Goal: Task Accomplishment & Management: Manage account settings

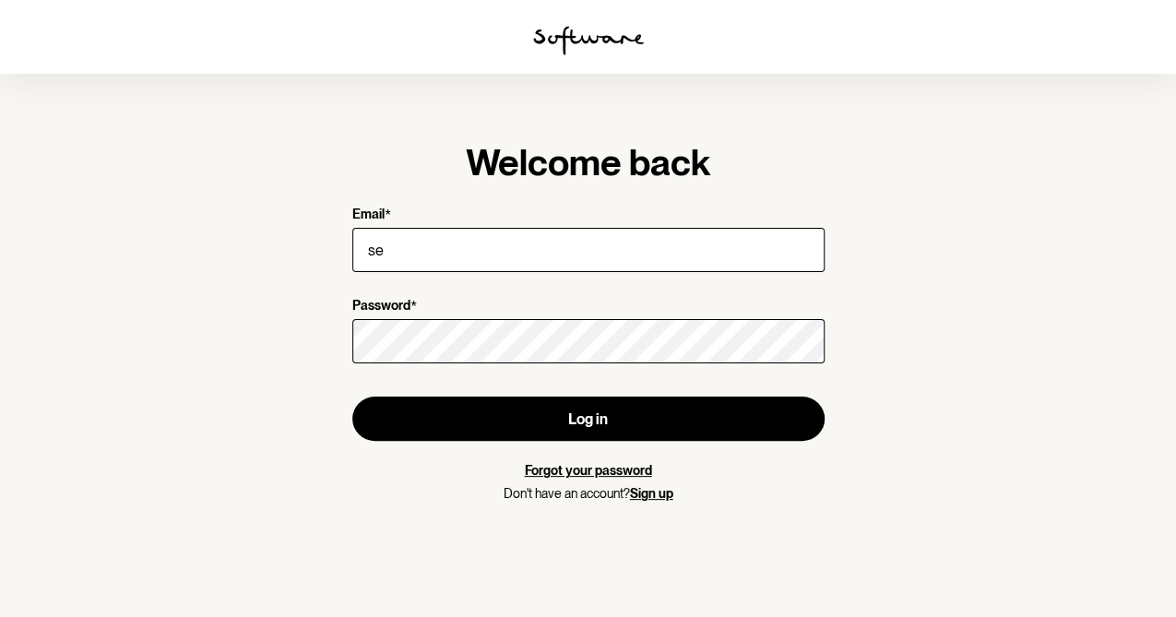
type input "[EMAIL_ADDRESS][DOMAIN_NAME]"
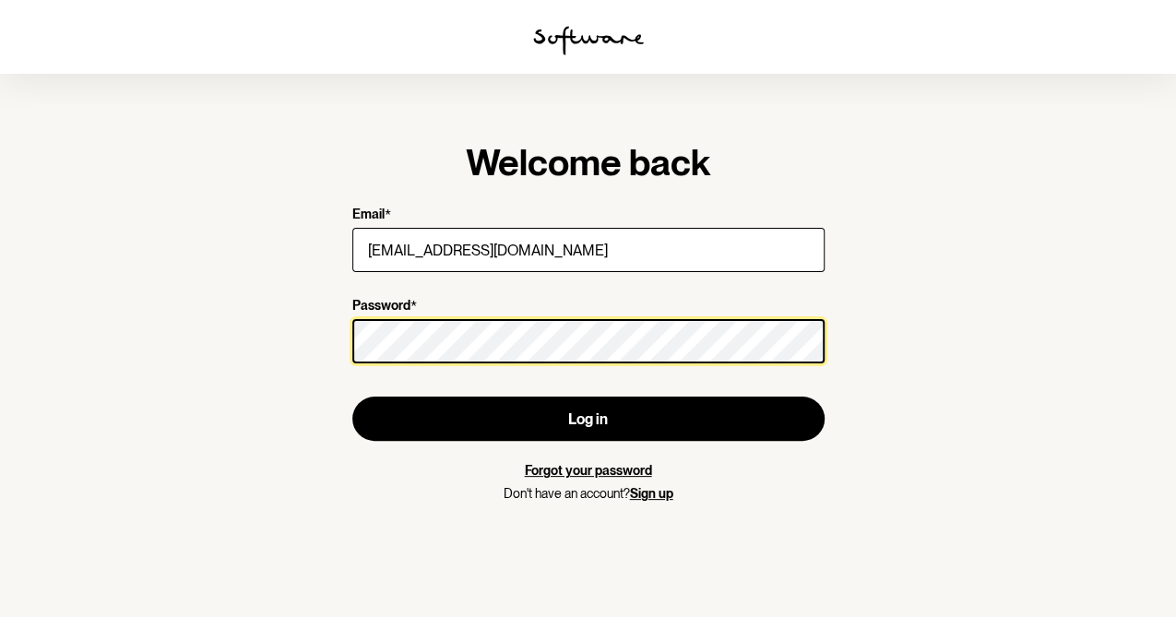
click at [352, 397] on button "Log in" at bounding box center [588, 419] width 472 height 44
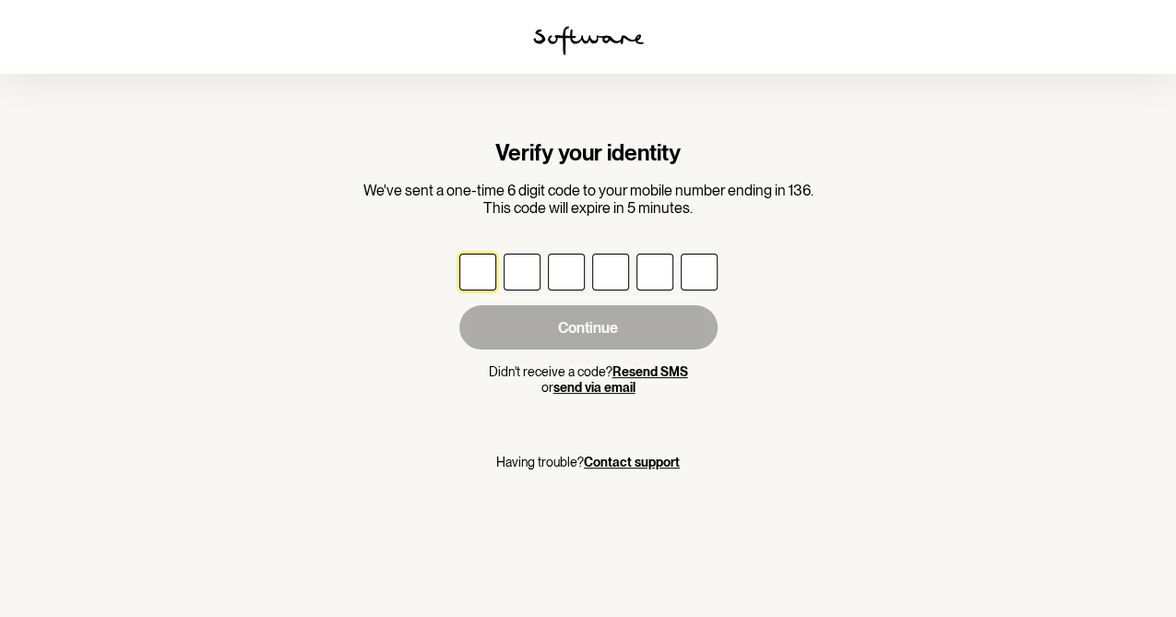
type input "3"
type input "7"
type input "6"
type input "1"
type input "9"
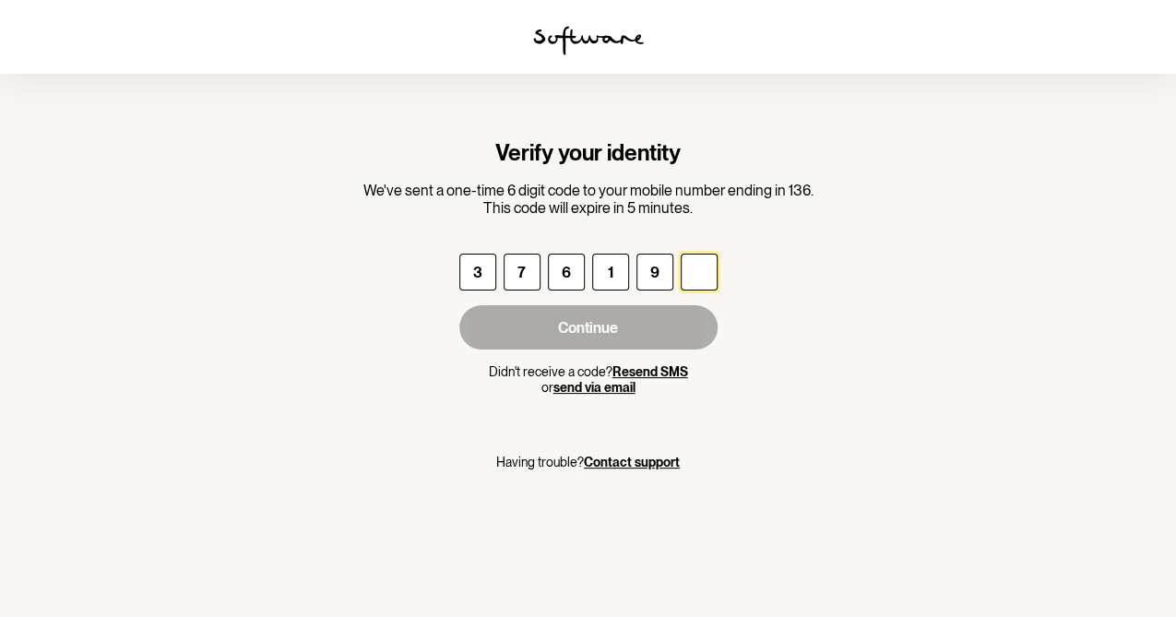
type input "6"
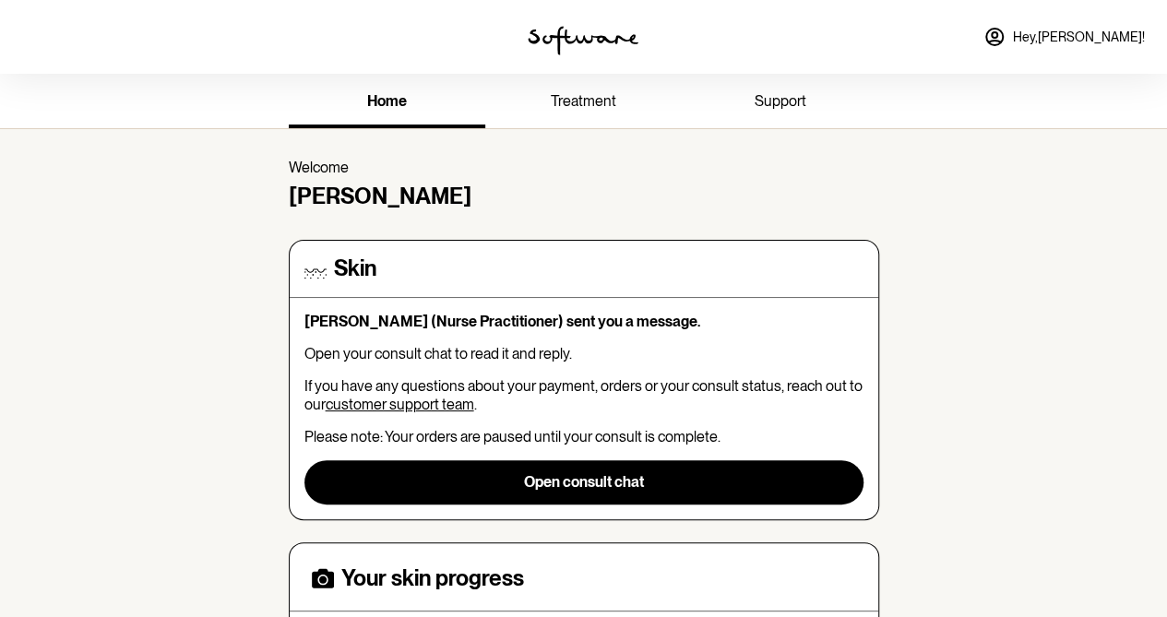
scroll to position [123, 0]
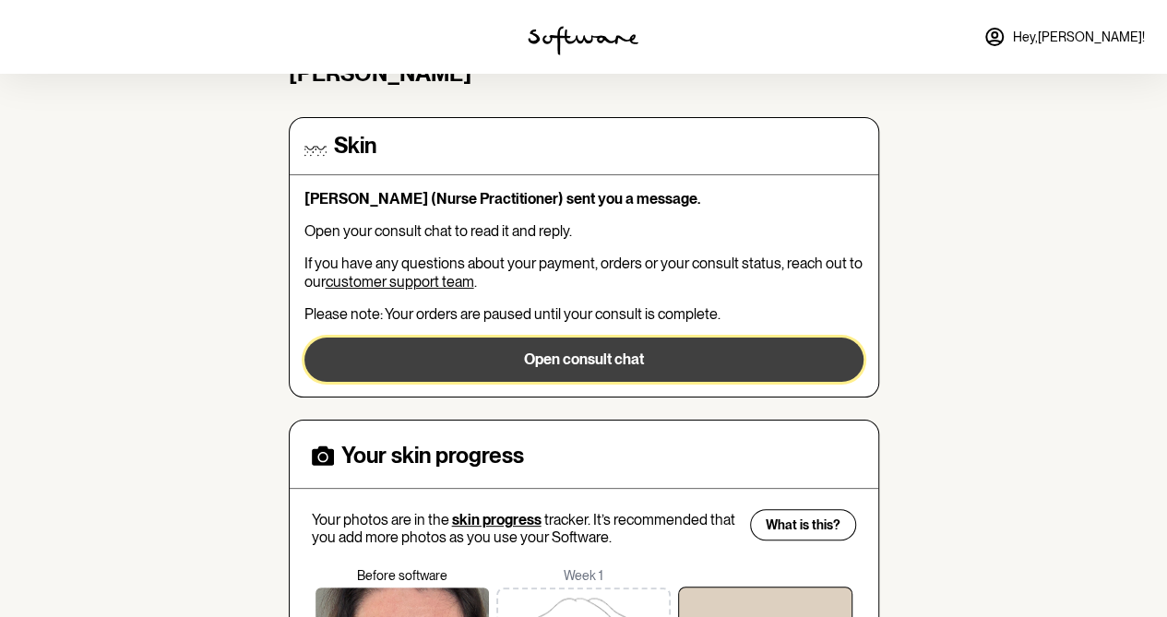
click at [598, 362] on button "Open consult chat" at bounding box center [583, 360] width 559 height 44
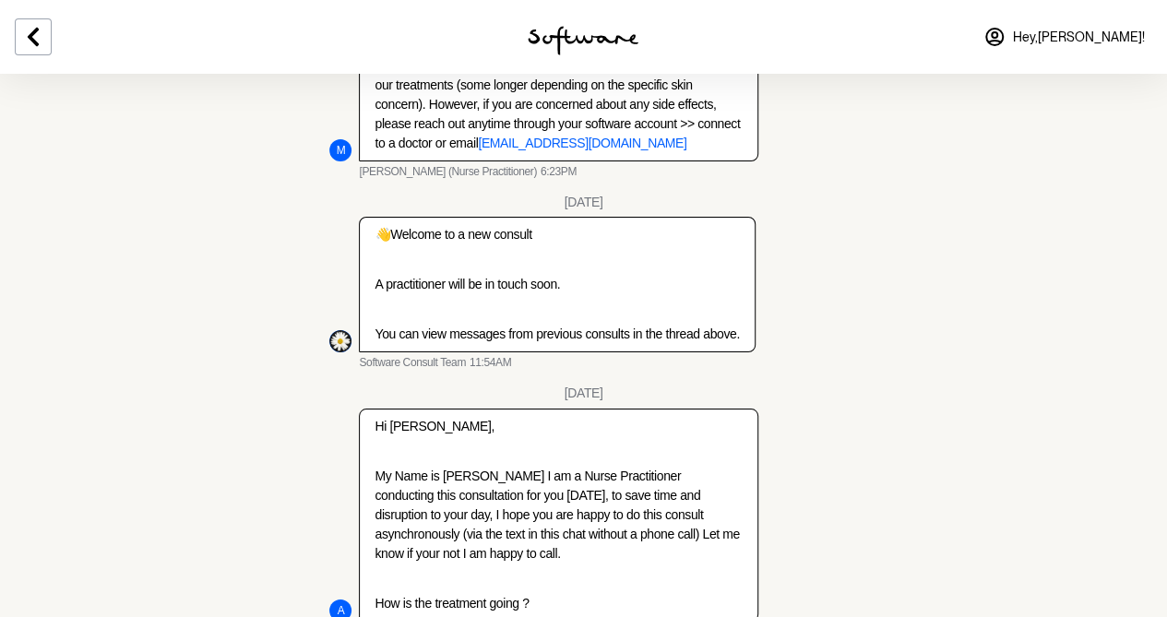
scroll to position [3097, 0]
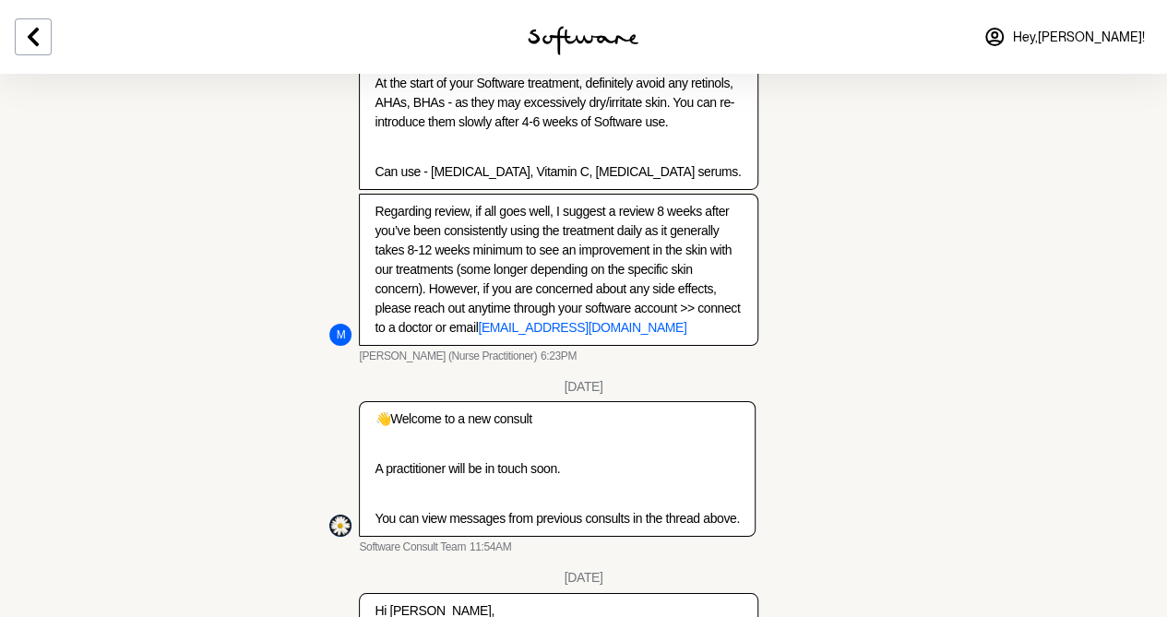
click at [1081, 39] on span "Hey, [PERSON_NAME] !" at bounding box center [1079, 38] width 132 height 16
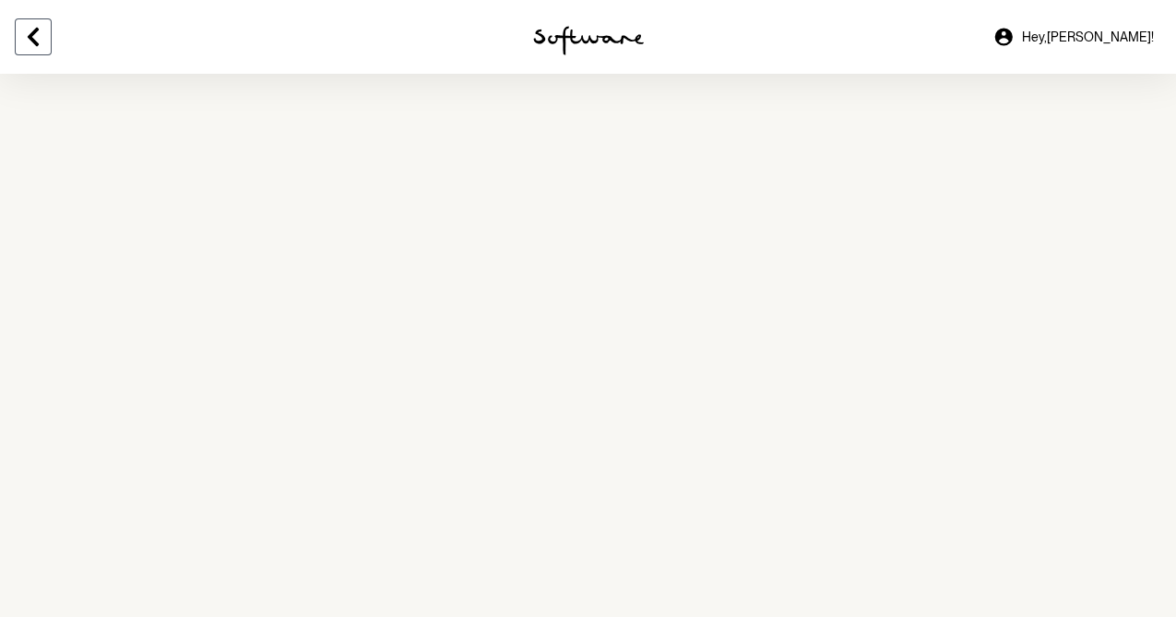
click at [26, 40] on icon at bounding box center [33, 37] width 22 height 22
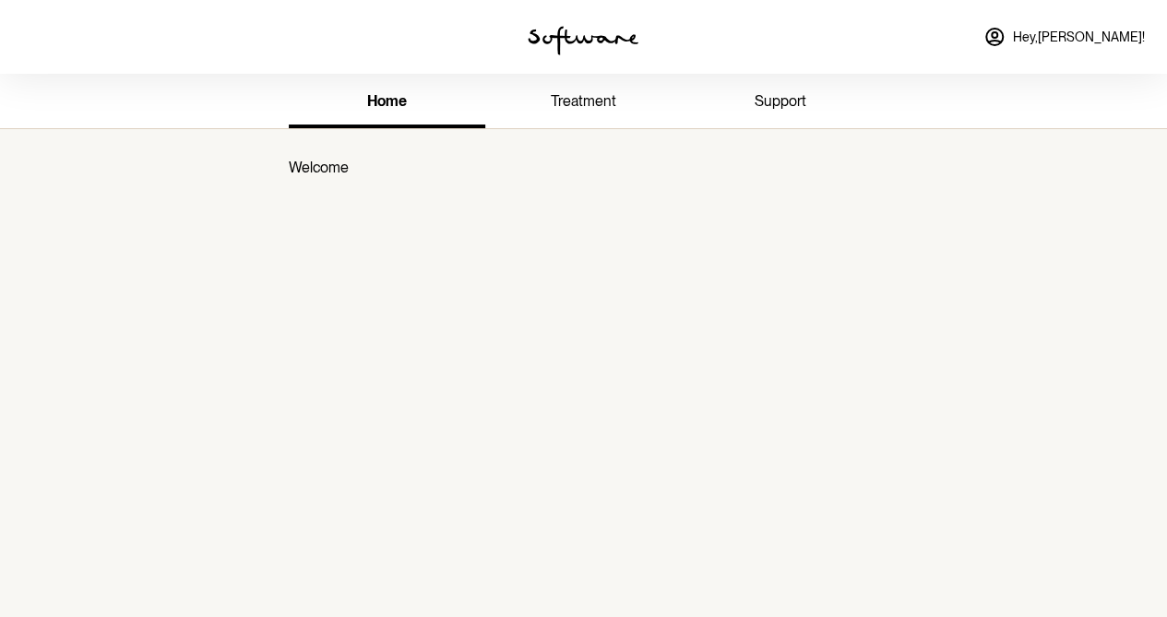
click at [581, 107] on span "treatment" at bounding box center [583, 101] width 65 height 18
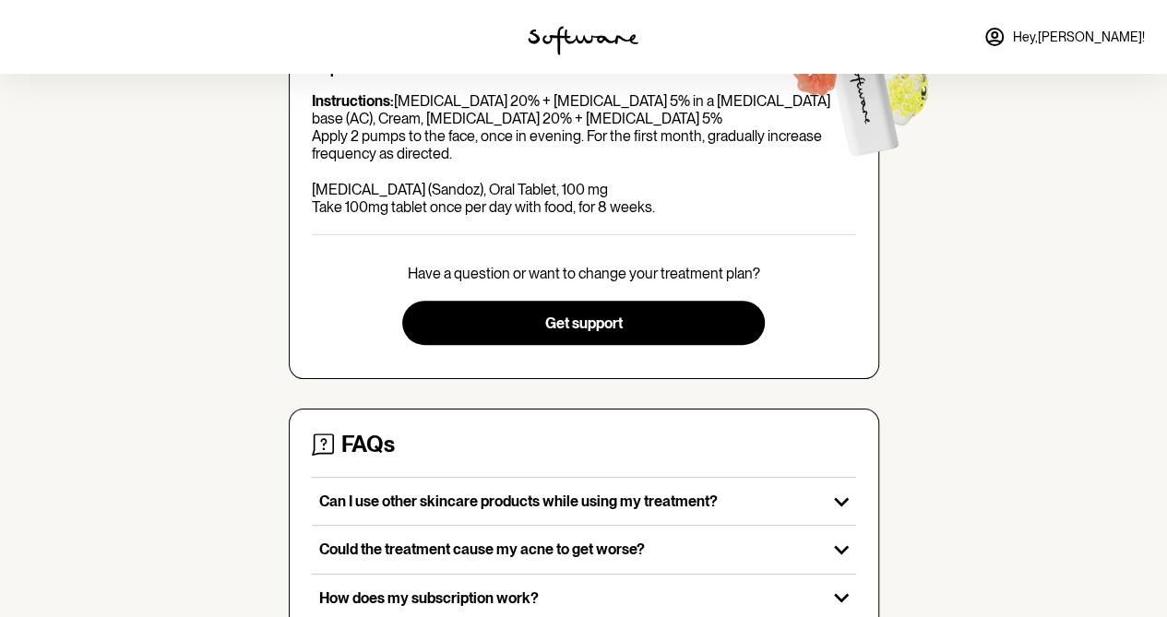
scroll to position [19, 0]
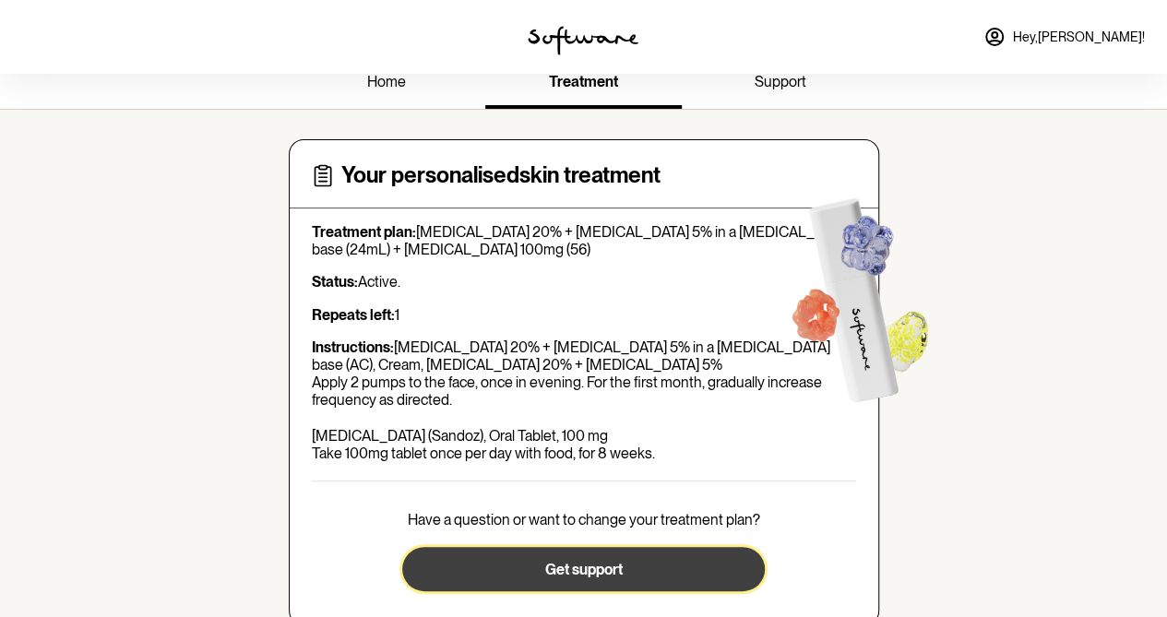
click at [612, 563] on span "Get support" at bounding box center [582, 570] width 77 height 18
